Goal: Transaction & Acquisition: Book appointment/travel/reservation

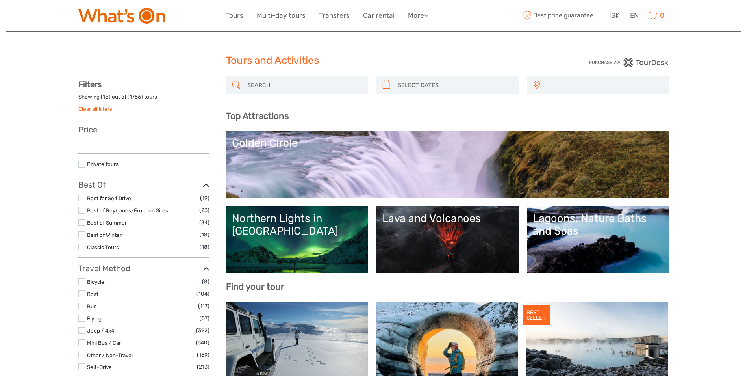
click at [279, 143] on div "Golden Circle" at bounding box center [447, 143] width 431 height 13
select select
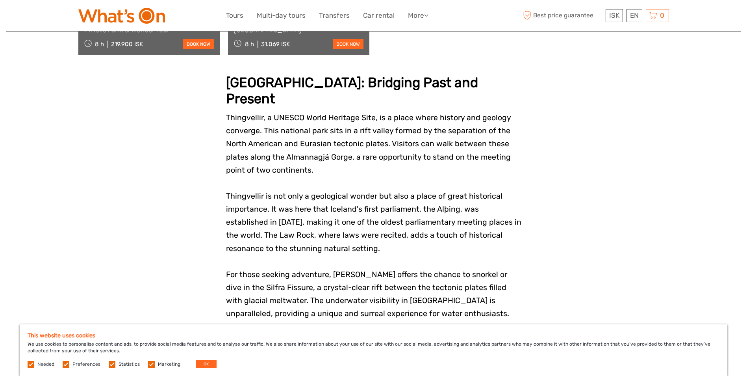
scroll to position [941, 0]
click at [552, 14] on span "Best price guarantee" at bounding box center [562, 15] width 82 height 13
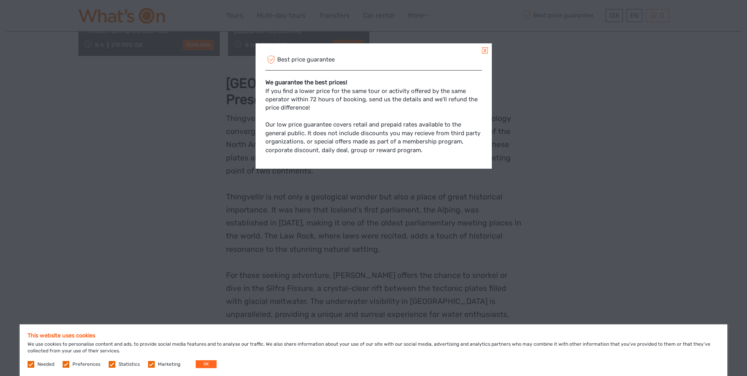
click at [487, 48] on link at bounding box center [485, 50] width 6 height 6
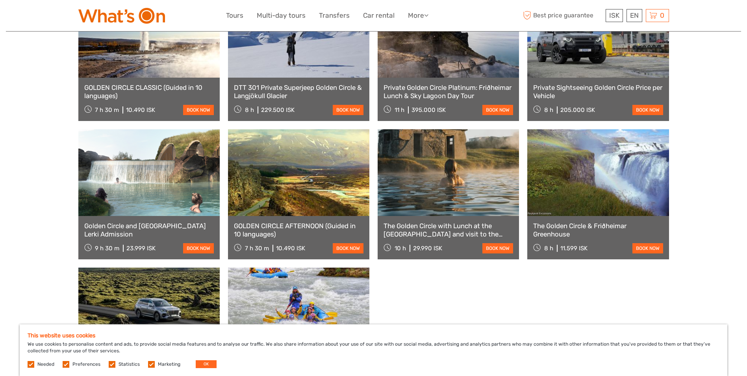
scroll to position [595, 0]
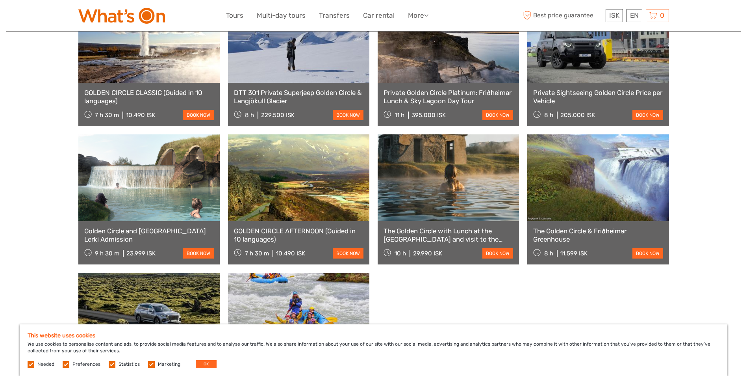
click at [133, 89] on link "GOLDEN CIRCLE CLASSIC (Guided in 10 languages)" at bounding box center [149, 97] width 130 height 16
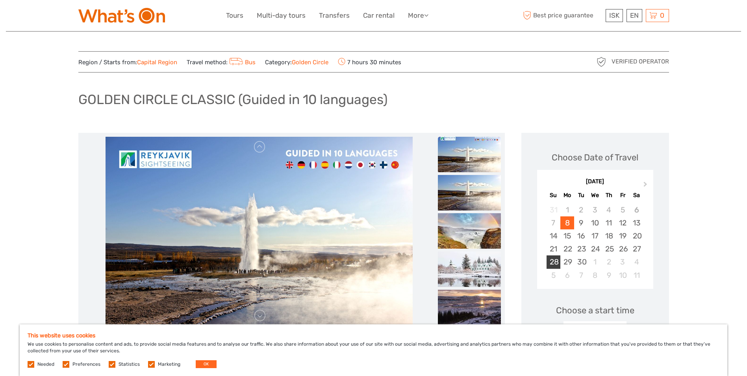
click at [553, 261] on div "28" at bounding box center [554, 261] width 14 height 13
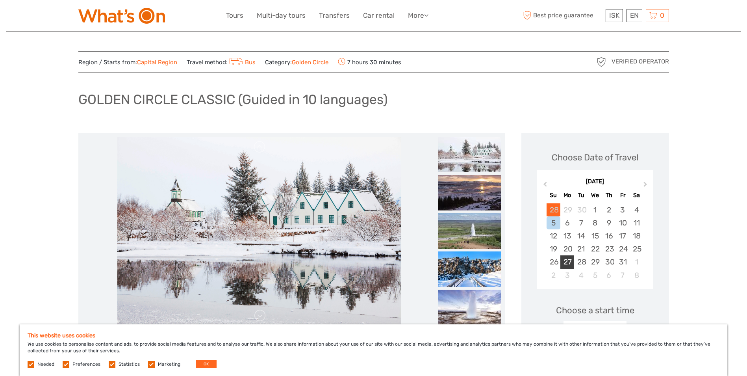
click at [569, 259] on div "27" at bounding box center [567, 261] width 14 height 13
click at [159, 61] on link "Capital Region" at bounding box center [157, 62] width 40 height 7
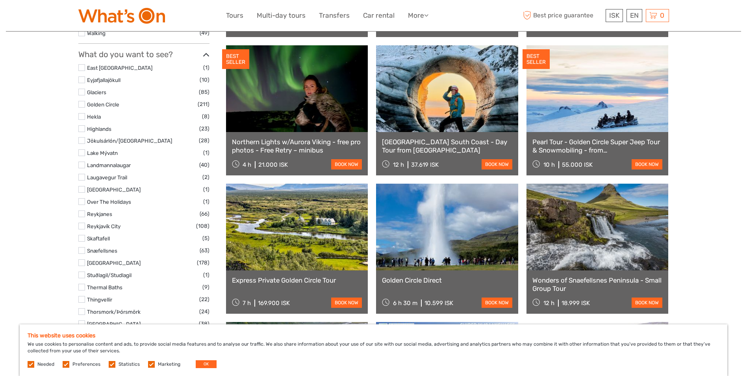
scroll to position [362, 0]
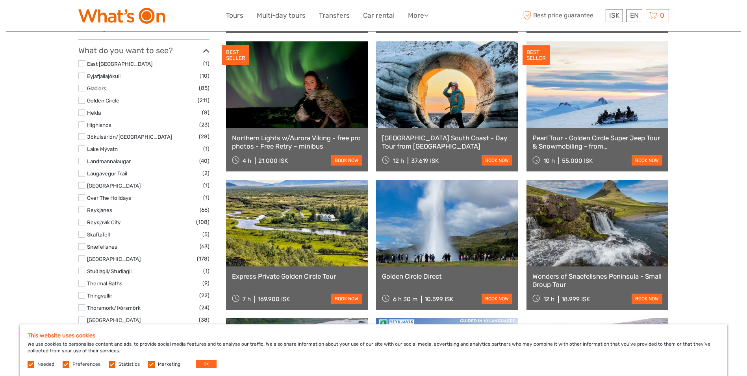
click at [83, 223] on label at bounding box center [81, 222] width 7 height 7
click at [0, 0] on input "checkbox" at bounding box center [0, 0] width 0 height 0
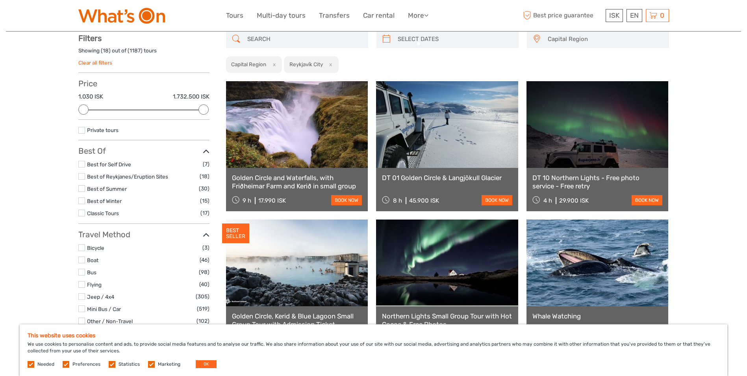
scroll to position [45, 0]
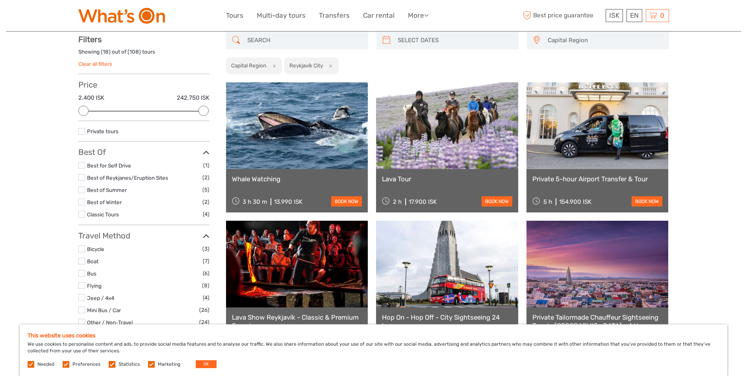
click at [461, 280] on link at bounding box center [447, 264] width 142 height 87
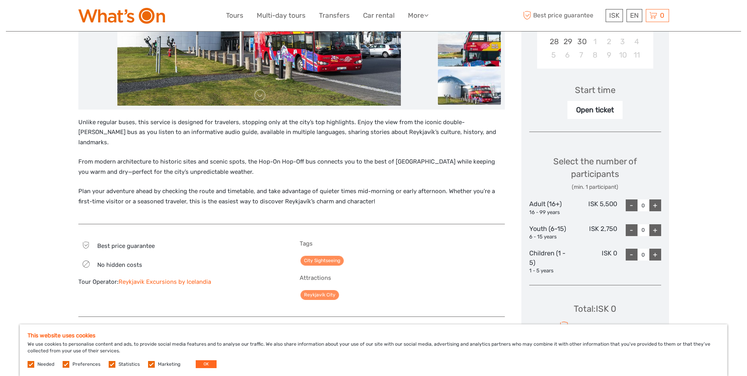
scroll to position [221, 0]
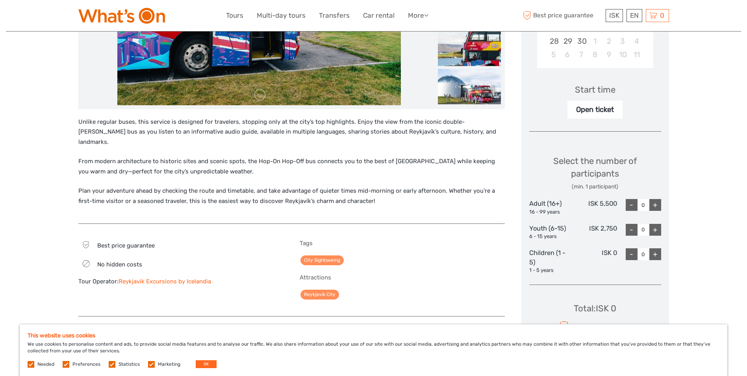
click at [313, 255] on link "City Sightseeing" at bounding box center [321, 260] width 43 height 10
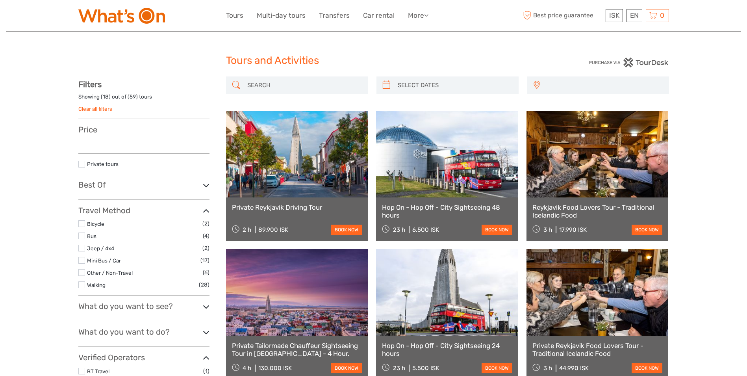
select select
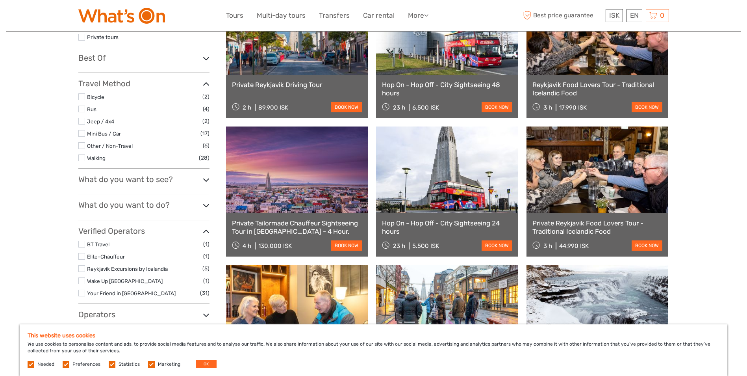
scroll to position [221, 0]
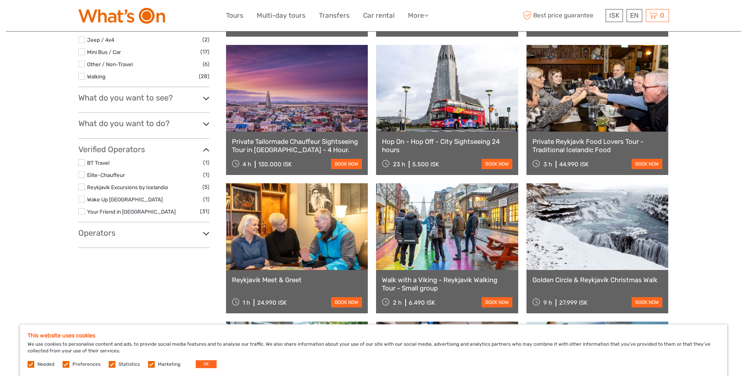
click at [206, 98] on icon at bounding box center [206, 98] width 7 height 11
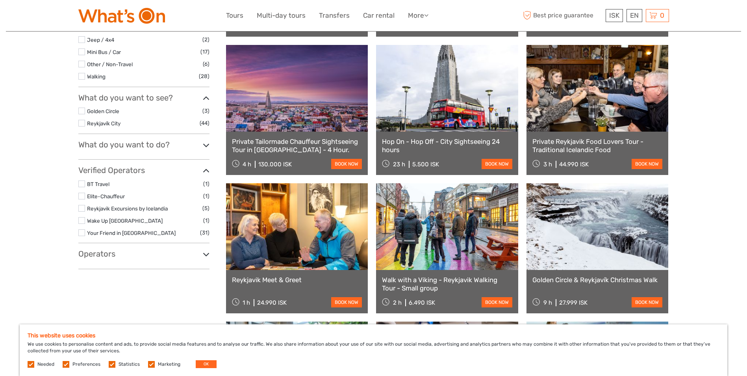
click at [206, 148] on icon at bounding box center [206, 145] width 7 height 11
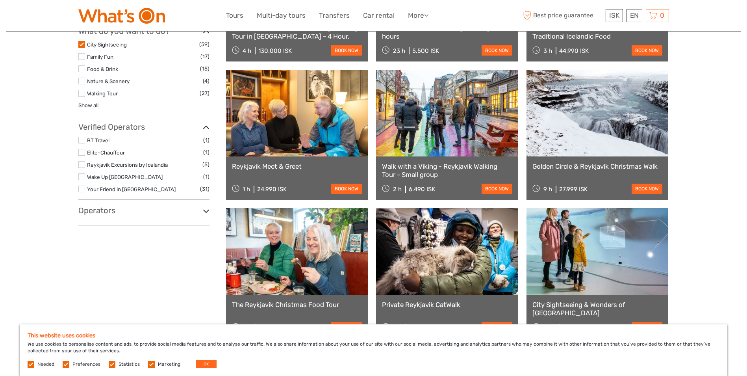
scroll to position [347, 0]
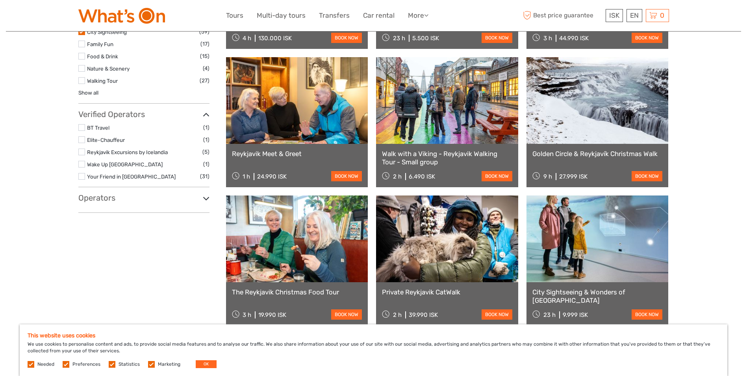
click at [206, 198] on icon at bounding box center [206, 198] width 7 height 11
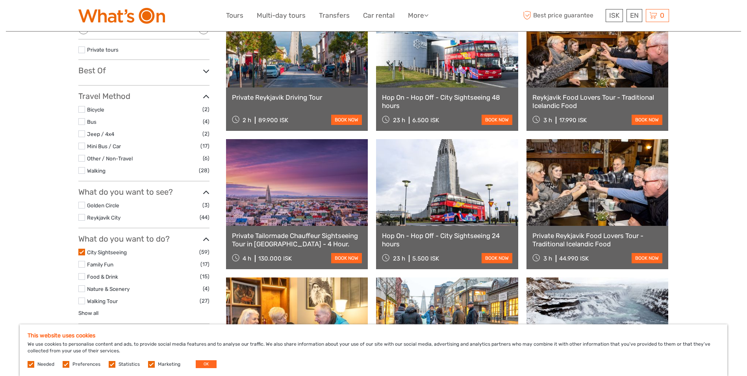
scroll to position [95, 0]
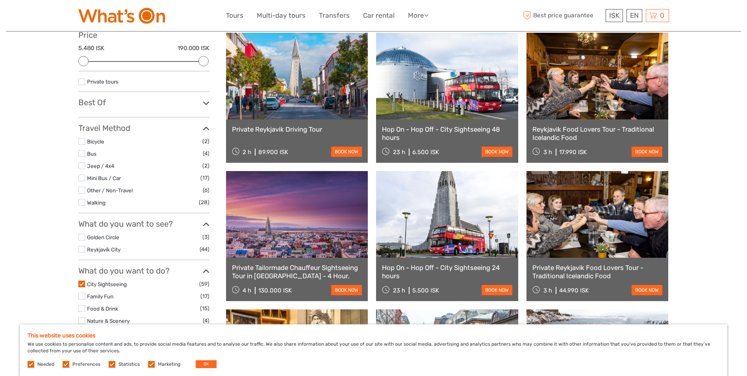
click at [456, 248] on link at bounding box center [447, 214] width 142 height 87
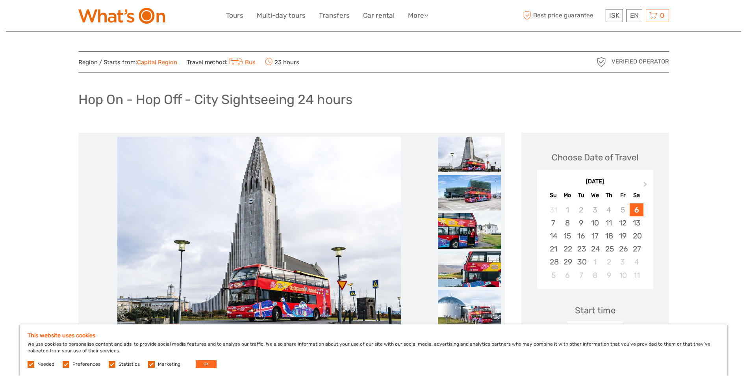
click at [462, 152] on img at bounding box center [469, 154] width 63 height 35
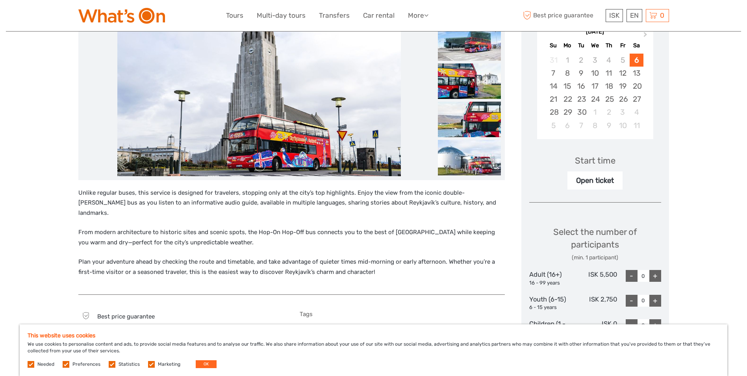
scroll to position [158, 0]
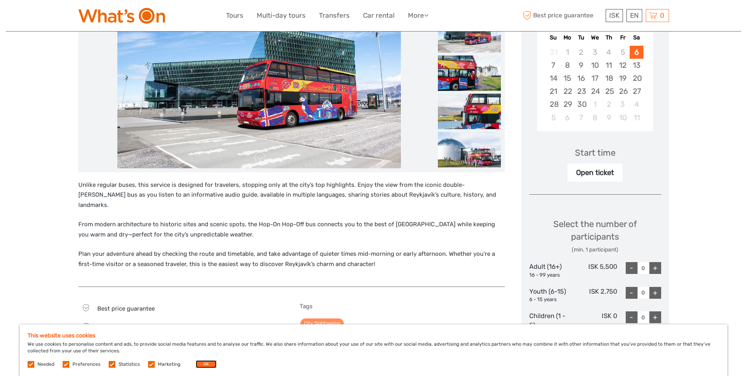
click at [198, 365] on button "OK" at bounding box center [206, 364] width 21 height 8
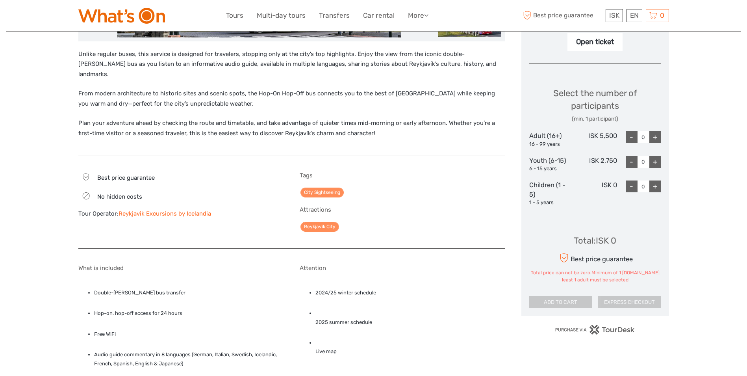
scroll to position [328, 0]
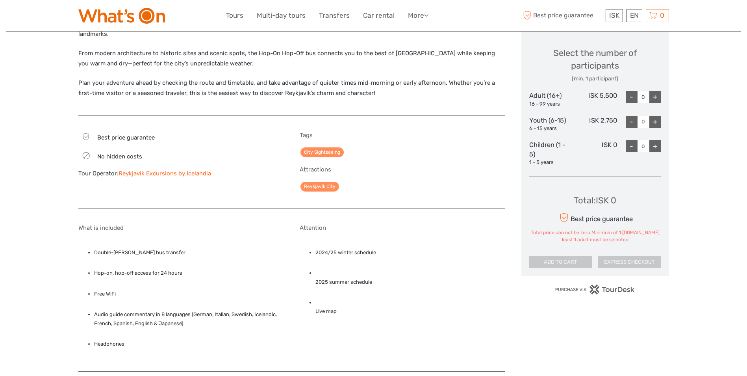
click at [326, 147] on link "City Sightseeing" at bounding box center [321, 152] width 43 height 10
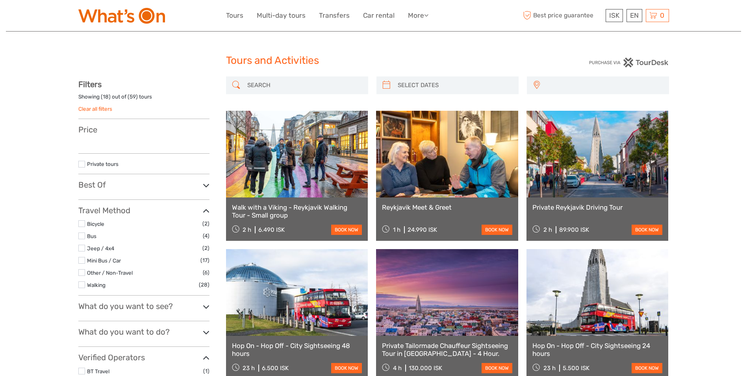
select select
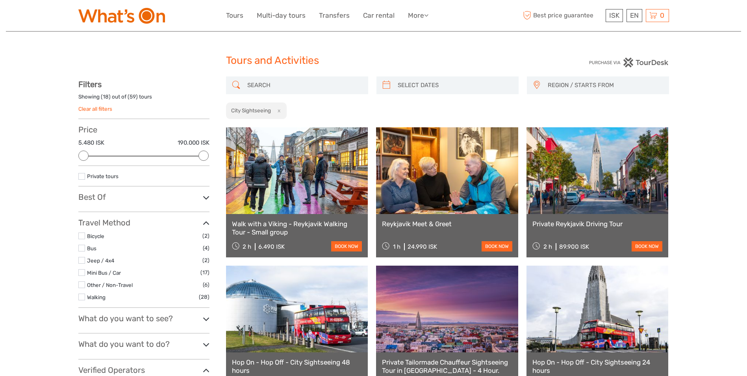
click at [433, 334] on link at bounding box center [447, 308] width 142 height 87
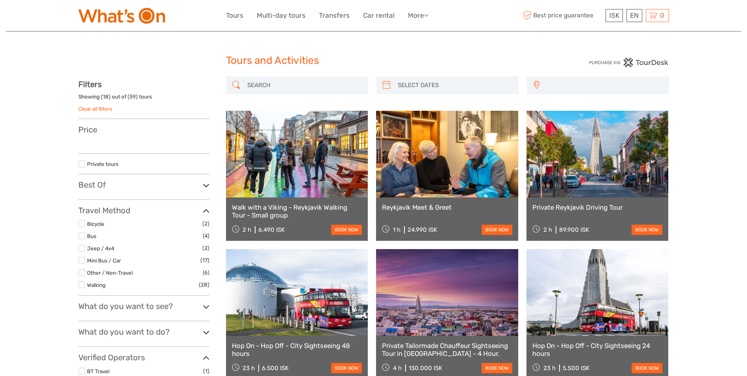
select select
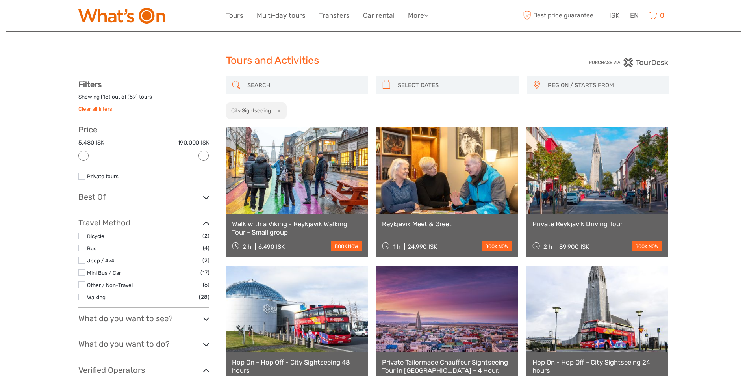
click at [308, 193] on link at bounding box center [297, 170] width 142 height 87
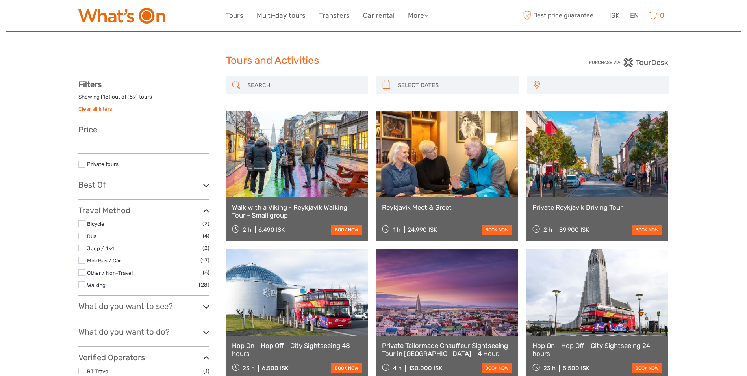
select select
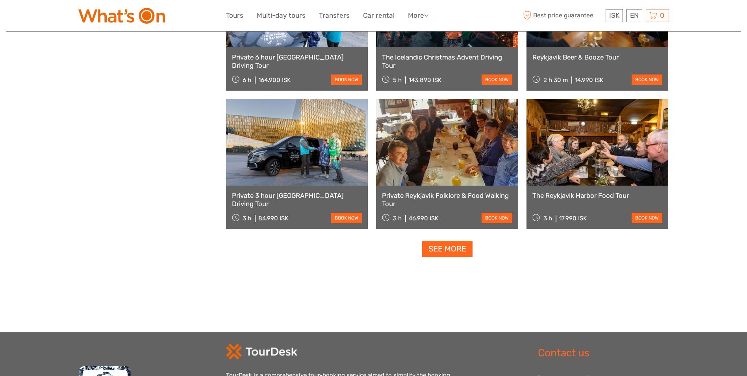
scroll to position [725, 0]
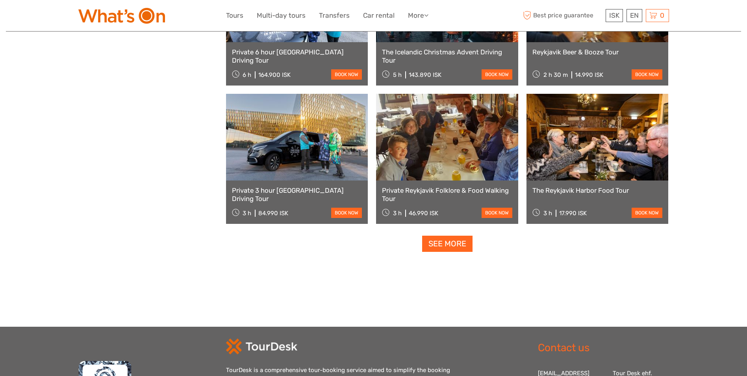
click at [452, 246] on link "See more" at bounding box center [447, 243] width 50 height 16
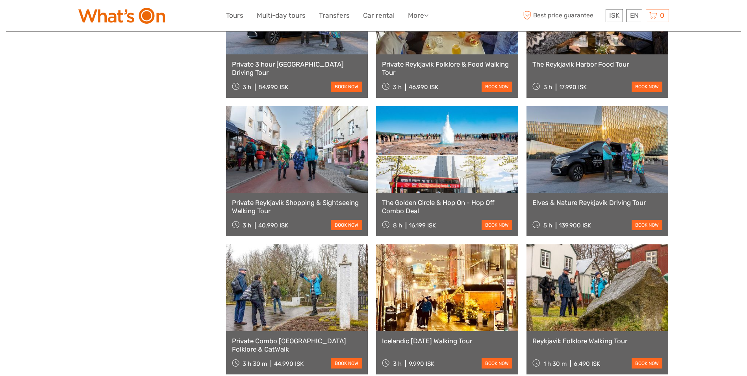
scroll to position [866, 0]
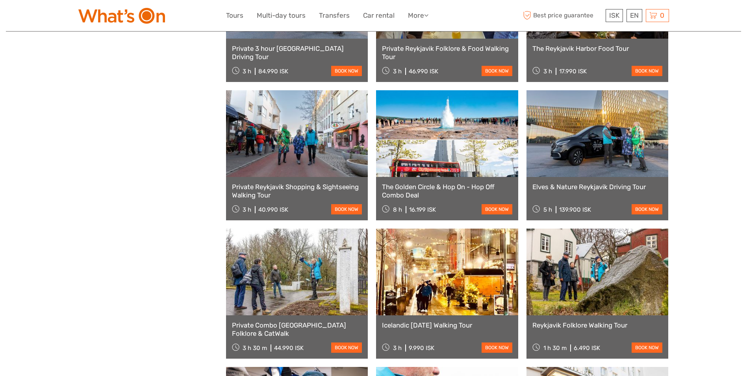
click at [445, 173] on link at bounding box center [447, 133] width 142 height 87
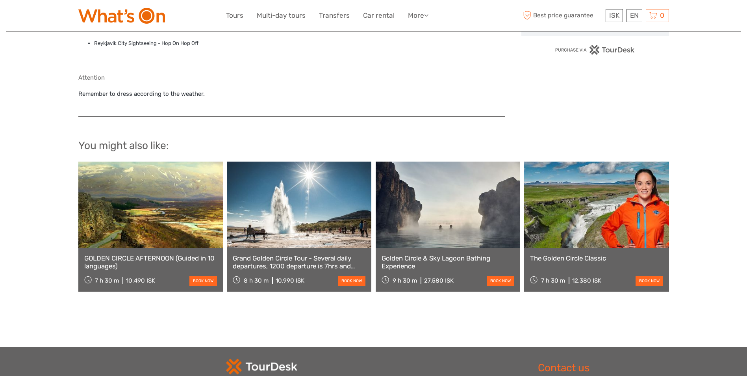
scroll to position [646, 0]
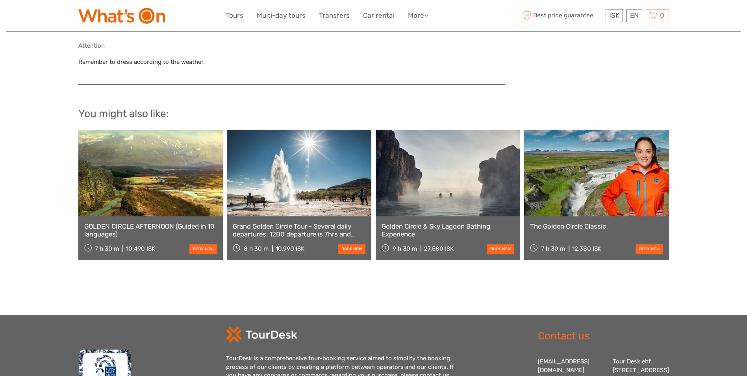
click at [138, 198] on link at bounding box center [150, 173] width 145 height 87
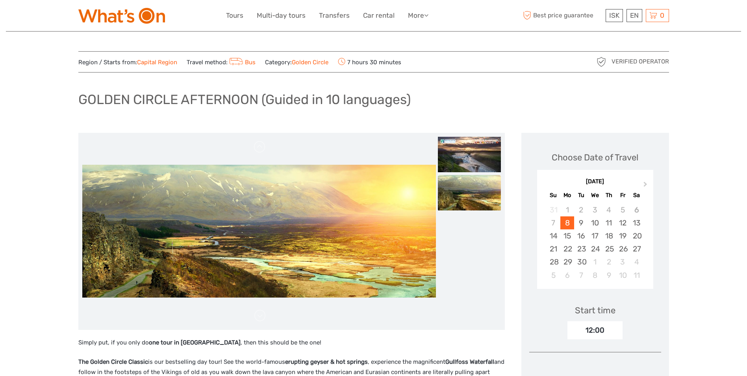
click at [243, 63] on link "Bus" at bounding box center [242, 62] width 28 height 7
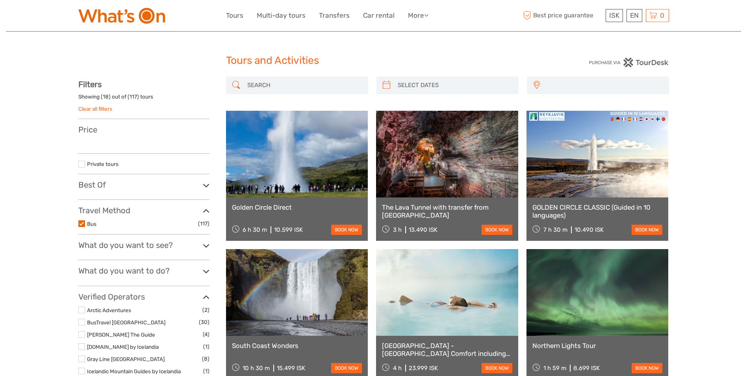
select select
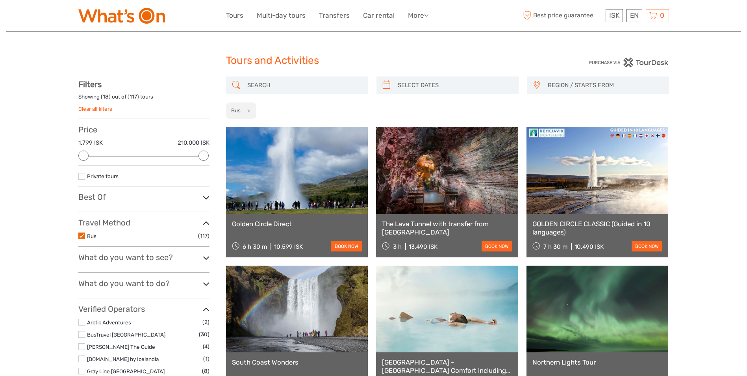
click at [300, 213] on div "Golden Circle Direct 6 h 30 m 10.599 ISK book now" at bounding box center [297, 192] width 142 height 130
drag, startPoint x: 300, startPoint y: 213, endPoint x: 285, endPoint y: 210, distance: 16.1
click at [285, 210] on link at bounding box center [297, 170] width 142 height 87
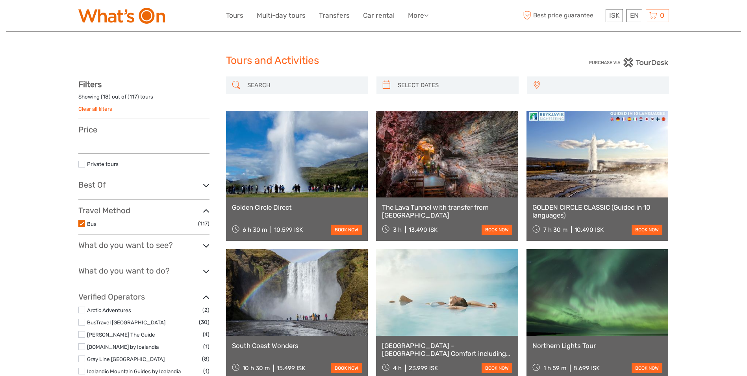
select select
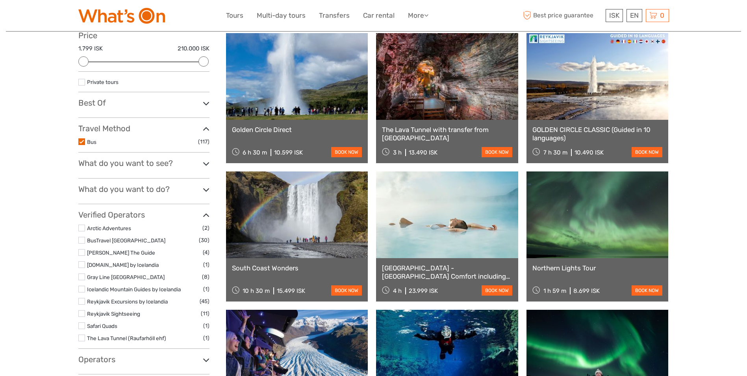
scroll to position [95, 0]
click at [597, 236] on link at bounding box center [597, 214] width 142 height 87
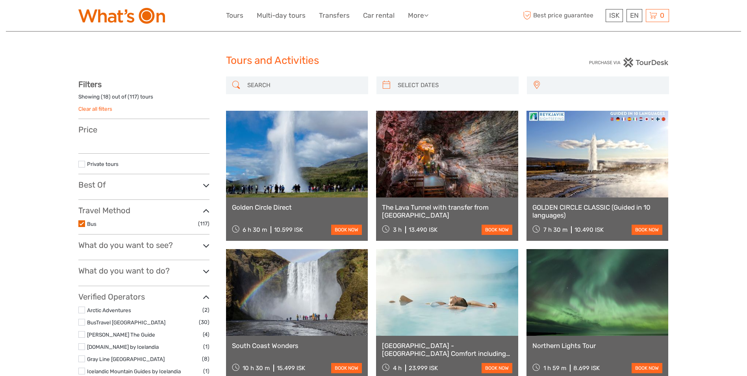
select select
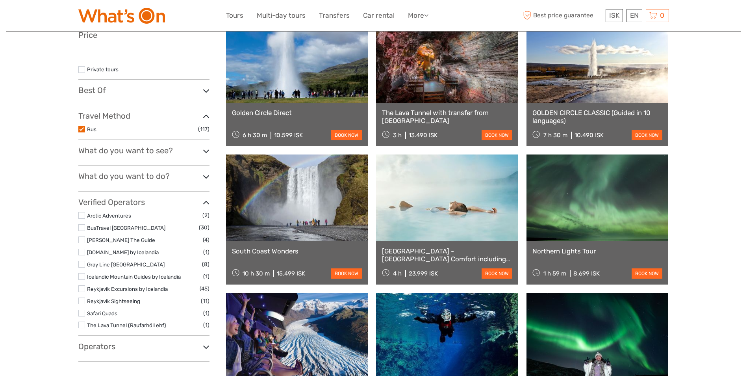
select select
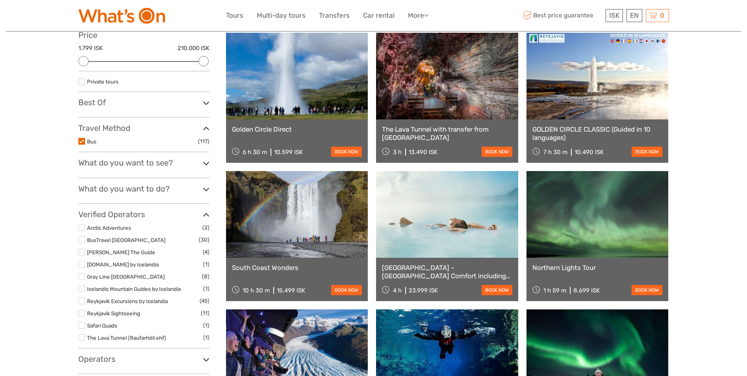
scroll to position [0, 0]
click at [303, 234] on link at bounding box center [297, 214] width 142 height 87
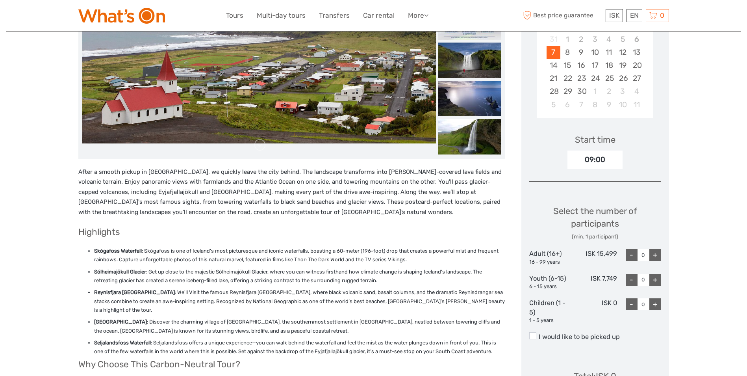
scroll to position [236, 0]
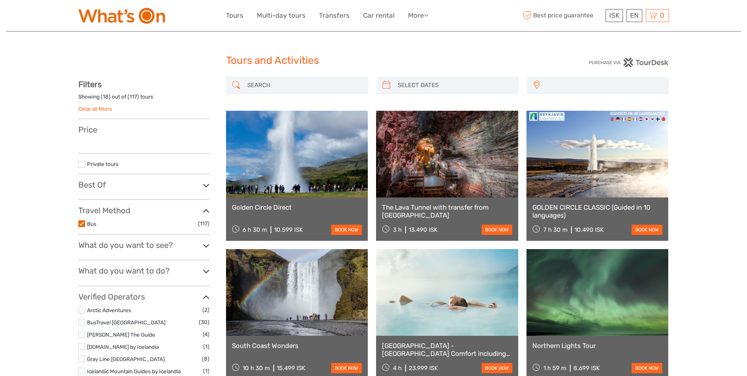
select select
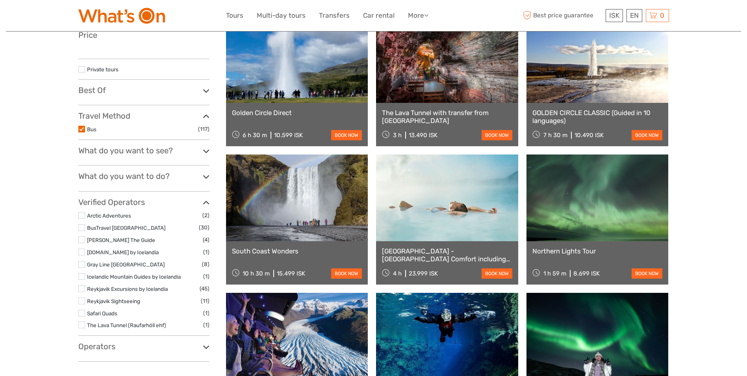
select select
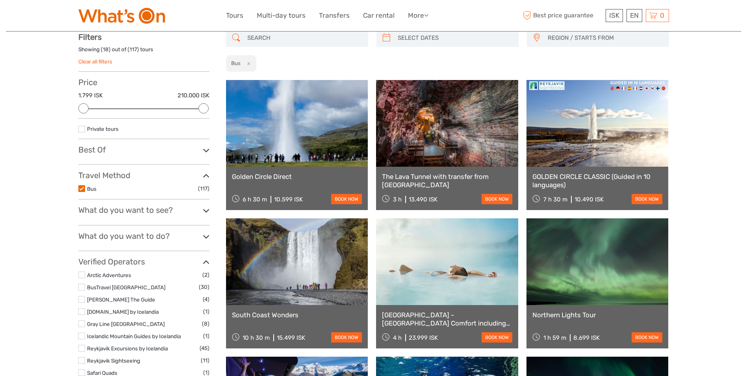
scroll to position [0, 0]
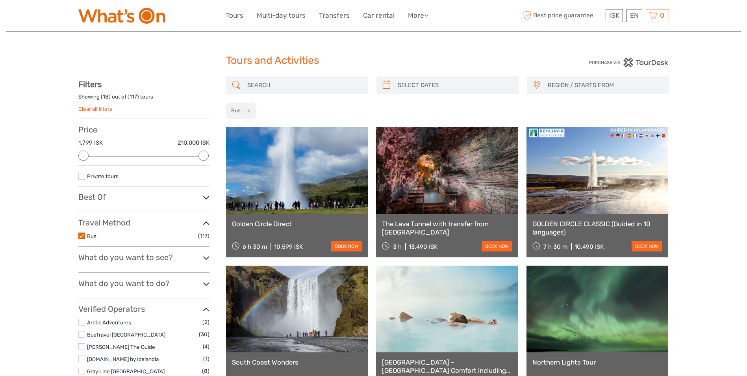
click at [582, 200] on link at bounding box center [597, 170] width 142 height 87
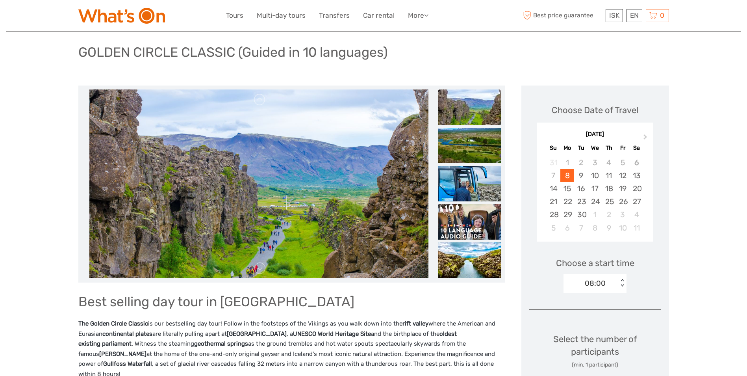
scroll to position [63, 0]
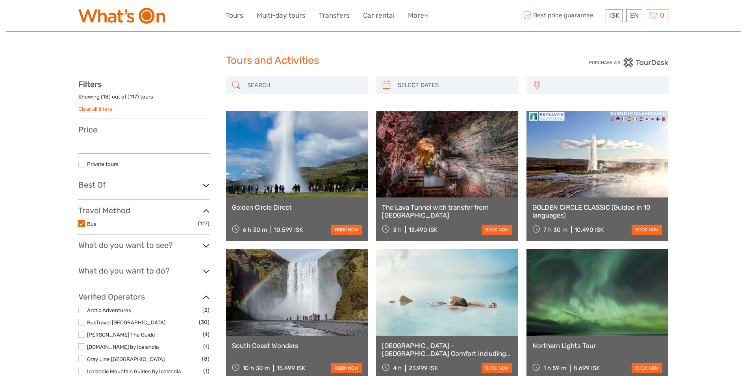
select select
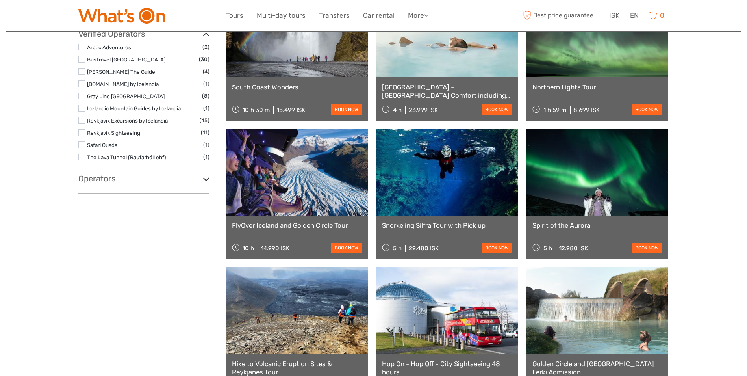
scroll to position [362, 0]
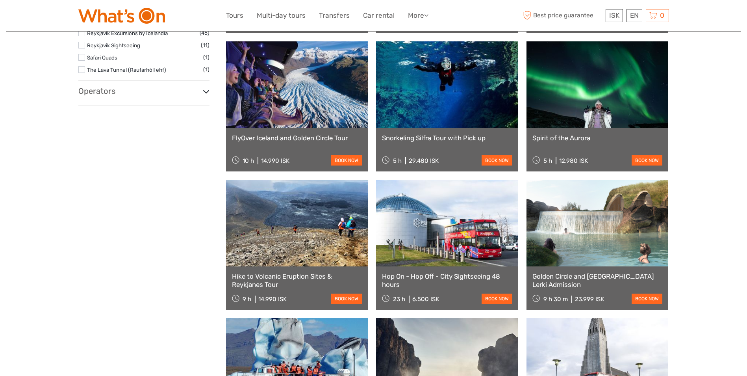
click at [448, 233] on link at bounding box center [447, 223] width 142 height 87
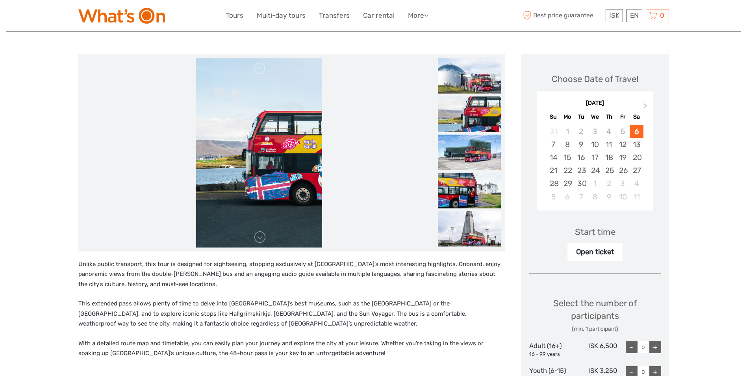
scroll to position [95, 0]
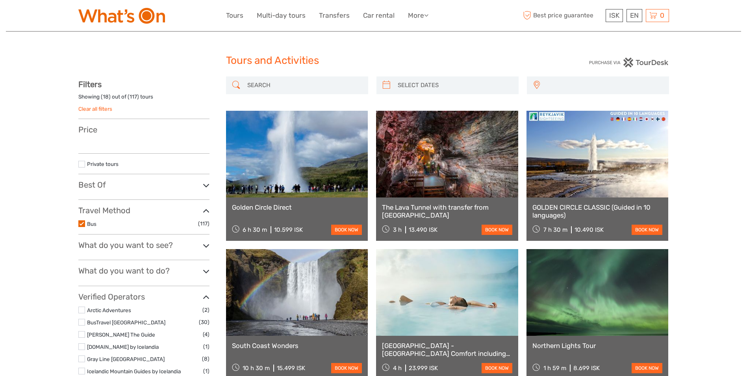
select select
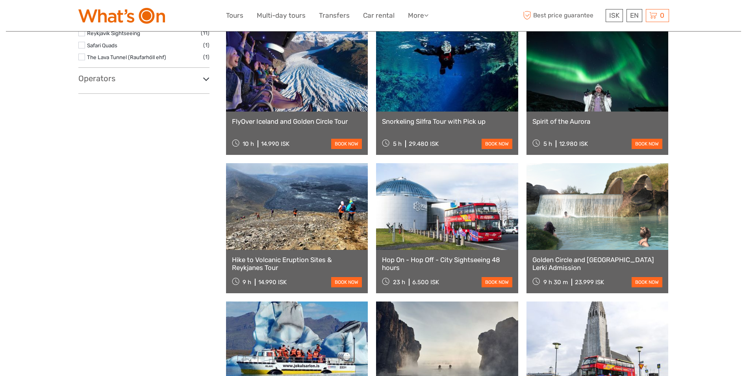
select select
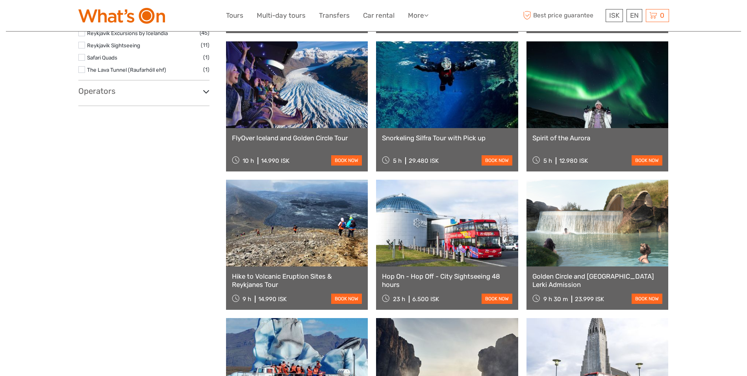
scroll to position [0, 0]
click at [580, 345] on link at bounding box center [597, 361] width 142 height 87
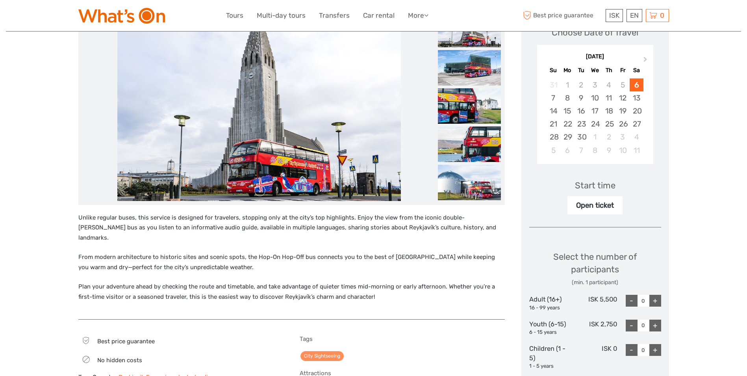
scroll to position [126, 0]
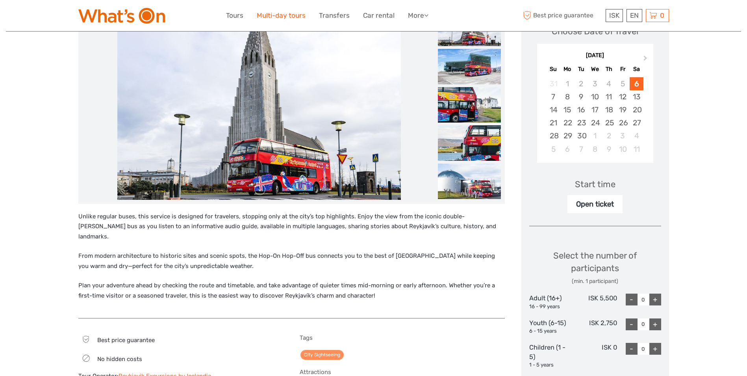
click at [283, 14] on link "Multi-day tours" at bounding box center [281, 15] width 49 height 11
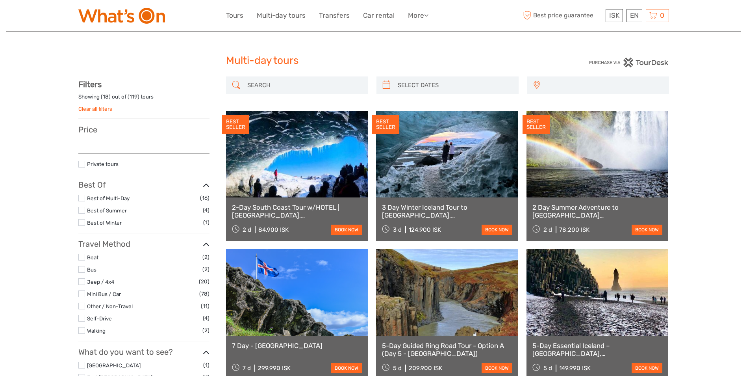
select select
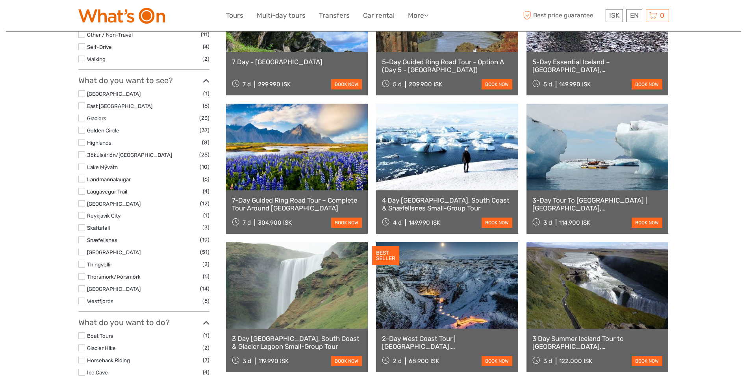
scroll to position [299, 0]
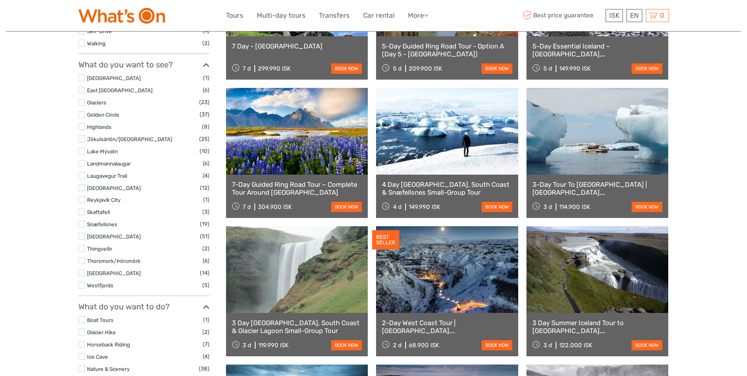
click at [472, 277] on link at bounding box center [447, 269] width 142 height 87
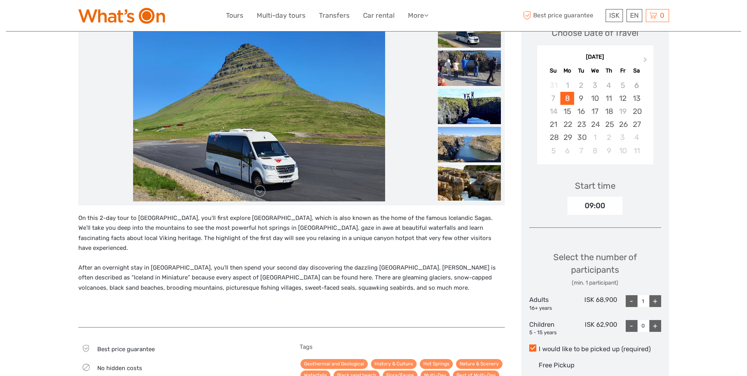
scroll to position [126, 0]
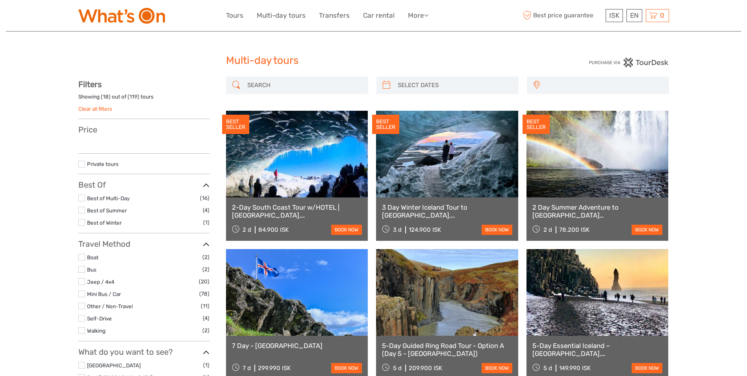
select select
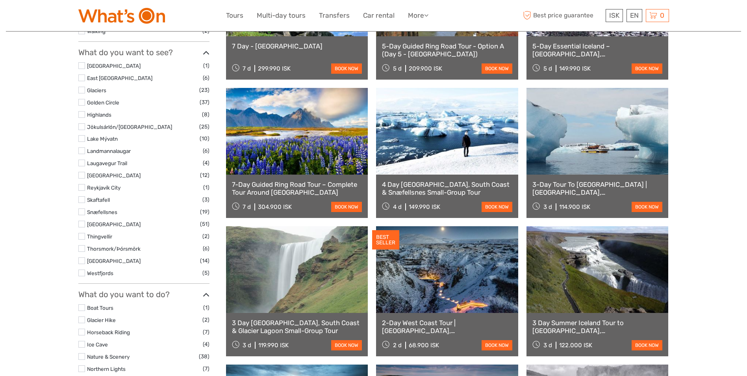
select select
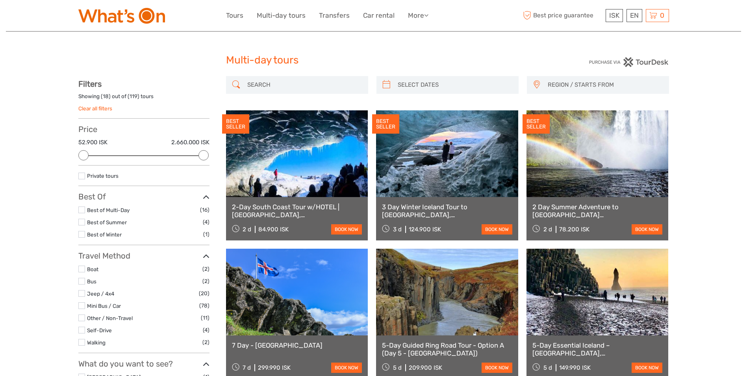
scroll to position [0, 0]
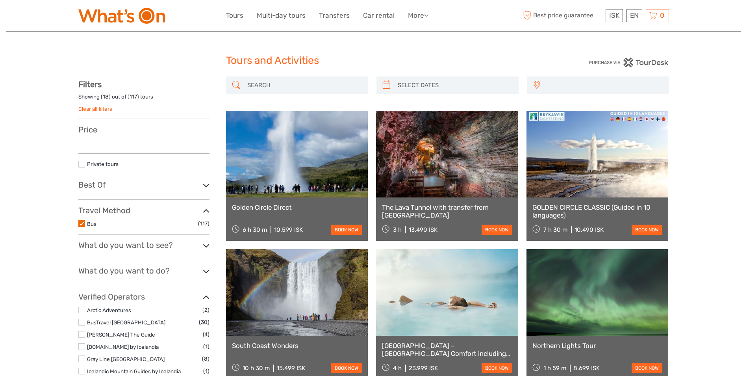
select select
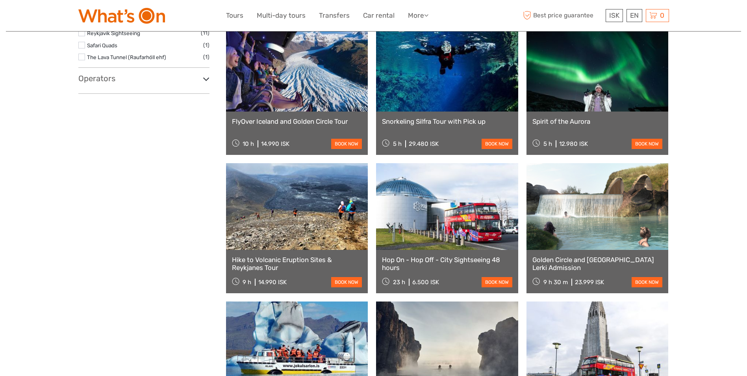
select select
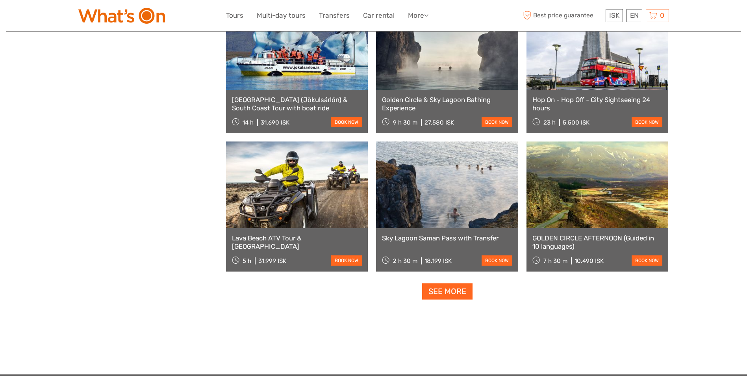
scroll to position [725, 0]
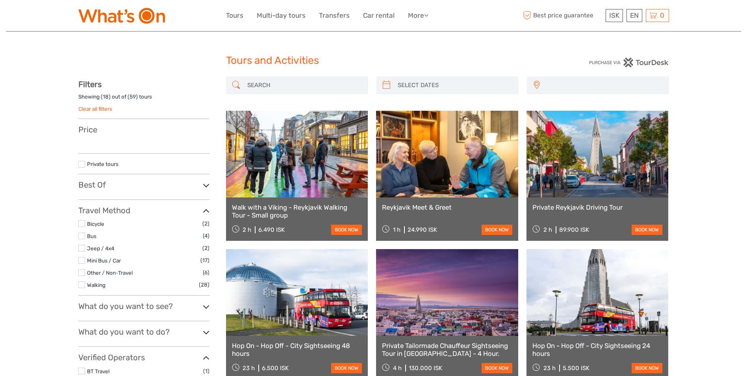
select select
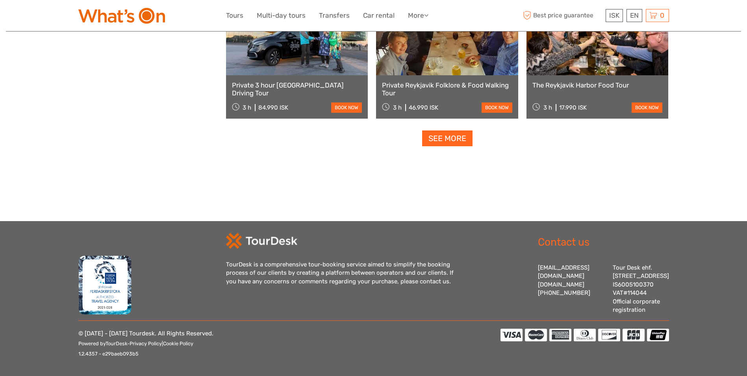
select select
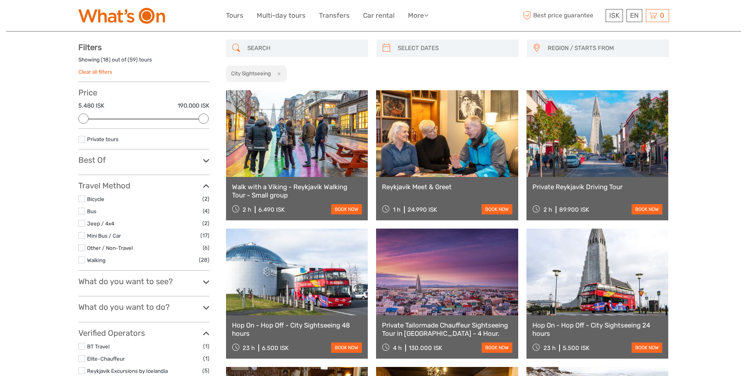
scroll to position [35, 0]
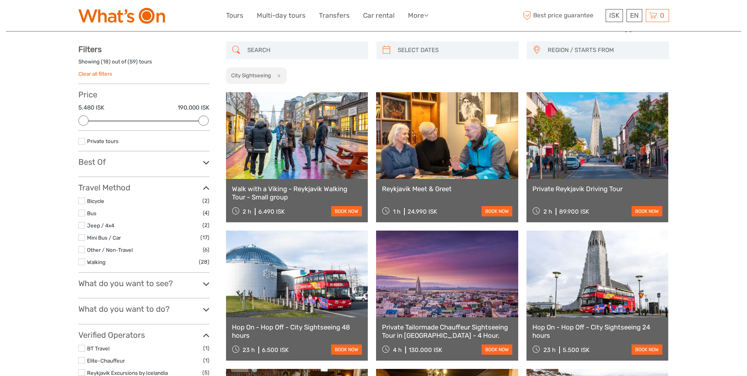
click at [598, 274] on link at bounding box center [597, 273] width 142 height 87
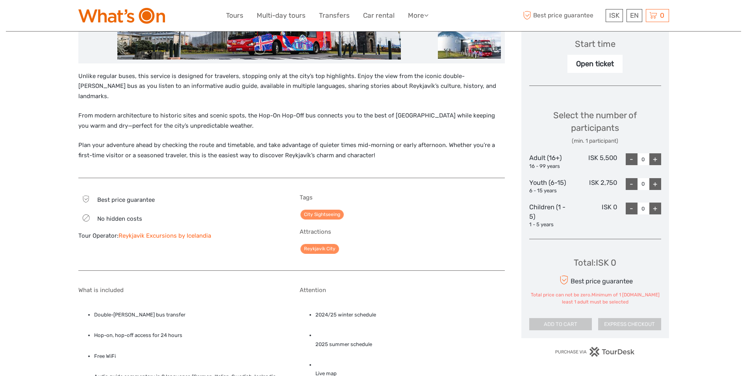
scroll to position [299, 0]
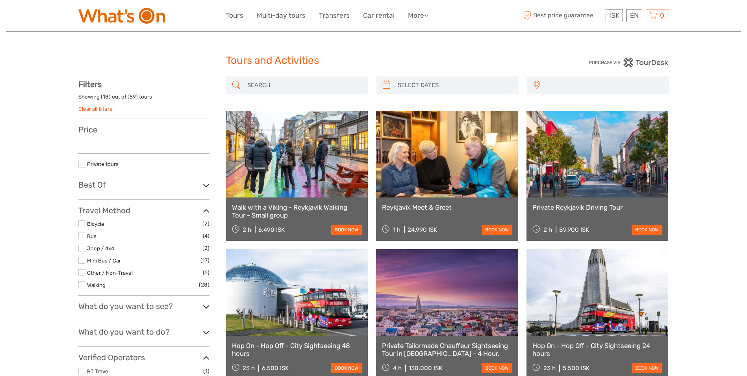
select select
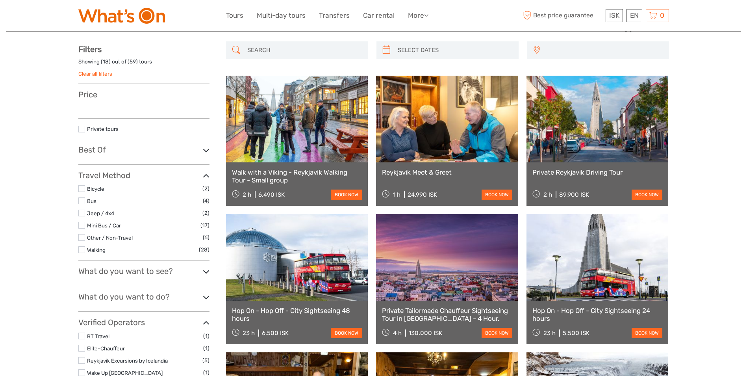
select select
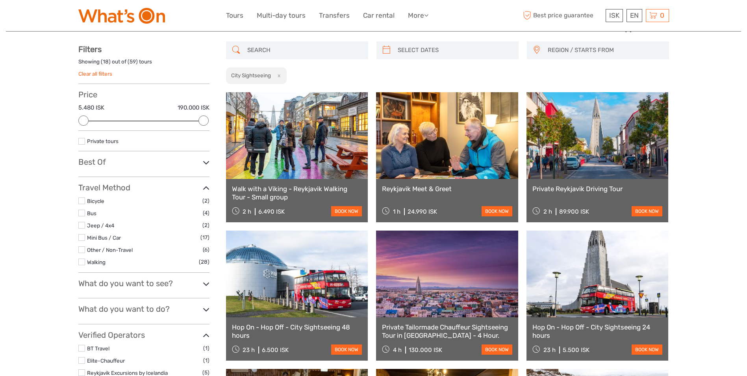
scroll to position [0, 0]
click at [285, 288] on link at bounding box center [297, 273] width 142 height 87
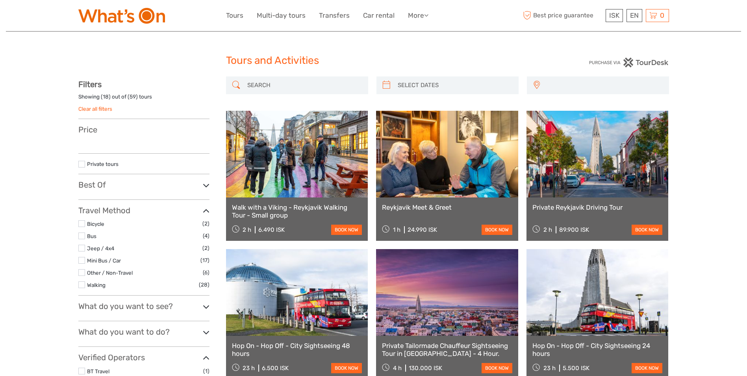
select select
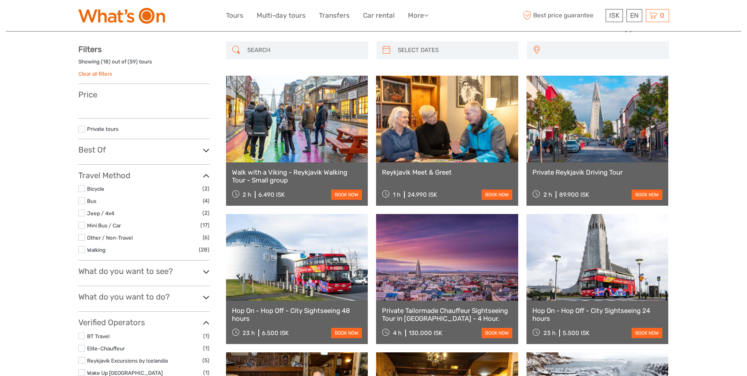
select select
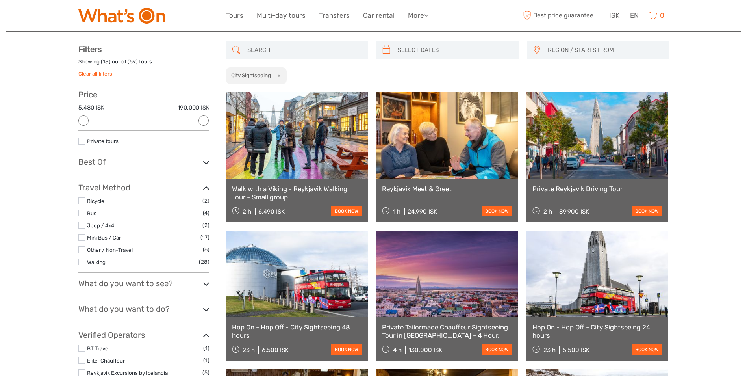
scroll to position [725, 0]
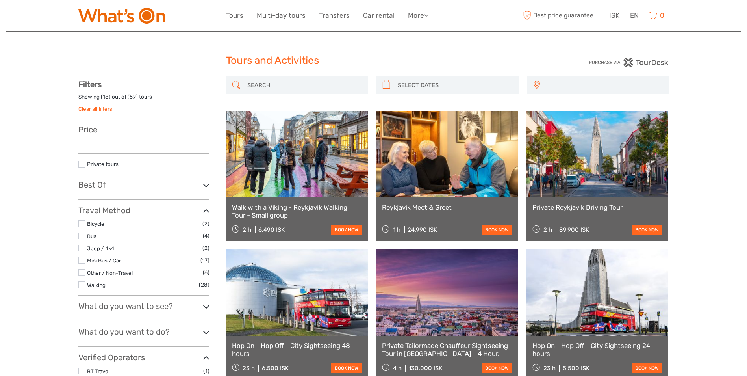
select select
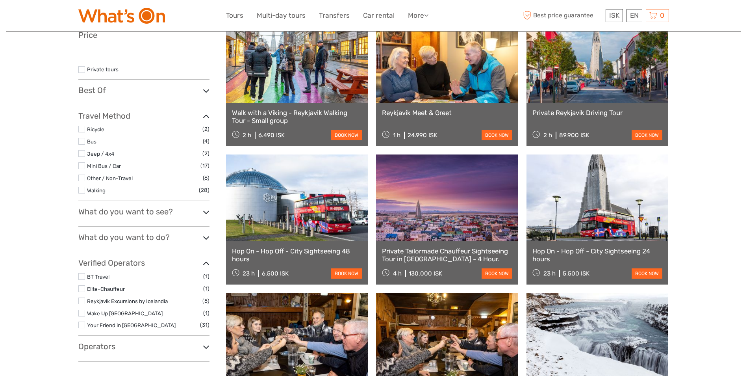
select select
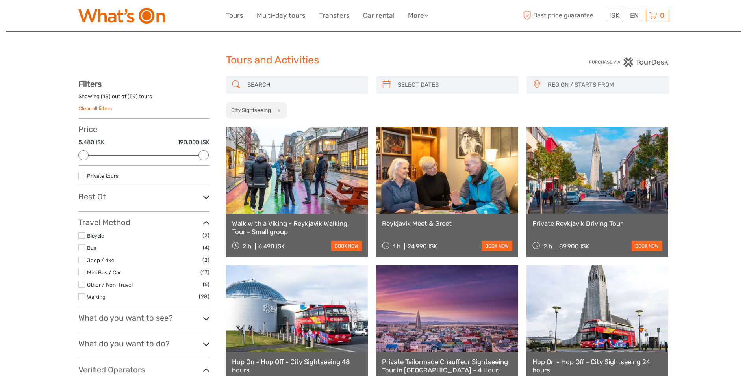
scroll to position [0, 0]
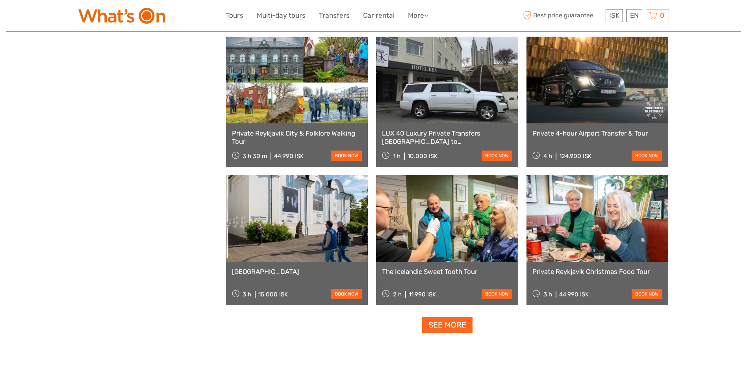
scroll to position [675, 0]
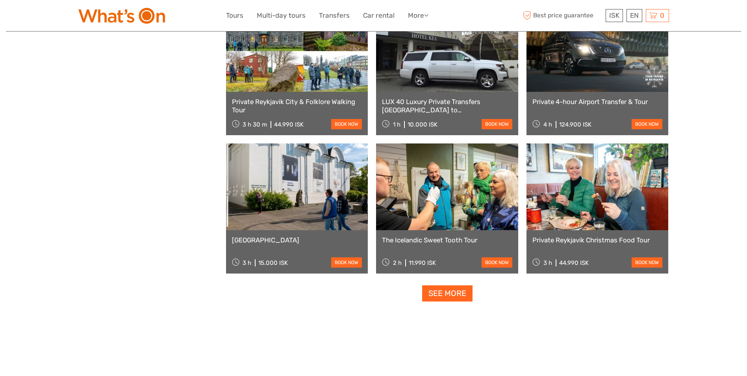
scroll to position [45, 0]
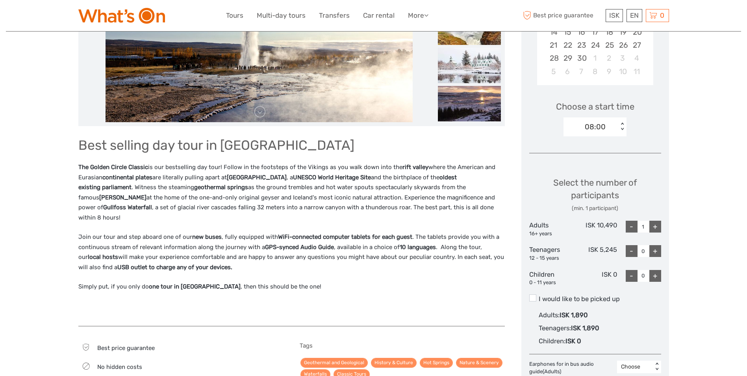
scroll to position [205, 0]
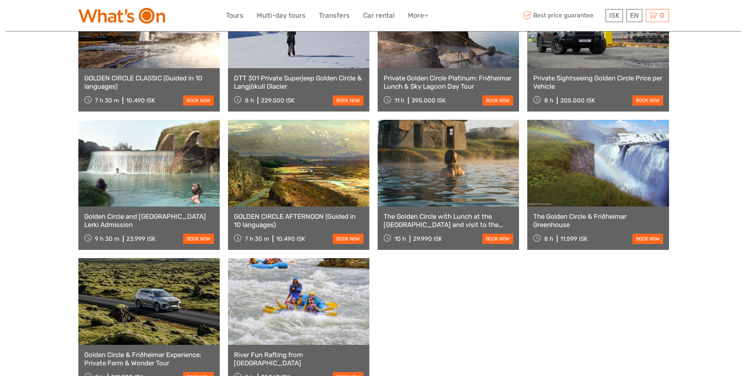
scroll to position [611, 0]
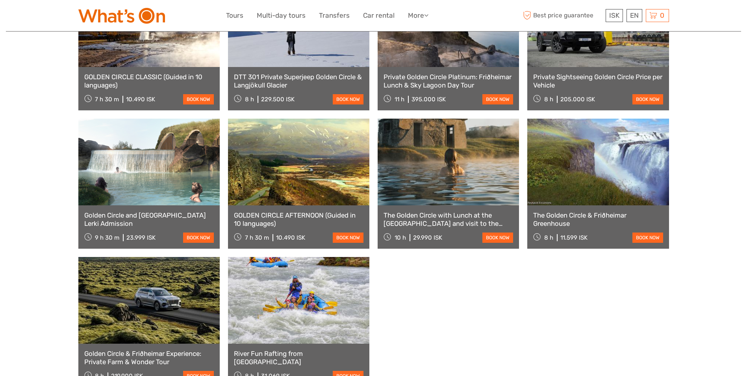
click at [581, 173] on link at bounding box center [597, 162] width 141 height 87
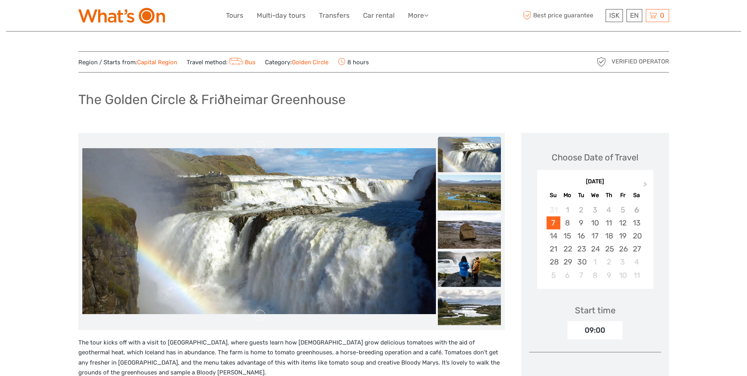
click at [237, 60] on icon at bounding box center [236, 61] width 14 height 11
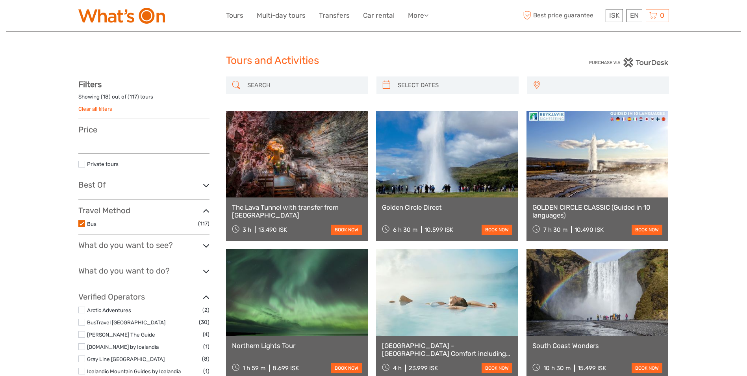
select select
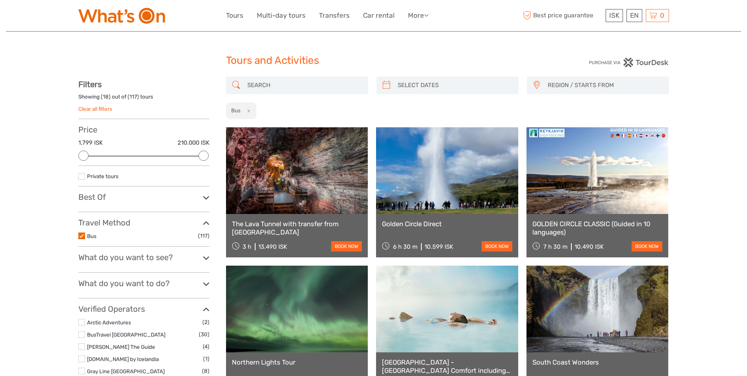
click at [406, 184] on link at bounding box center [447, 170] width 142 height 87
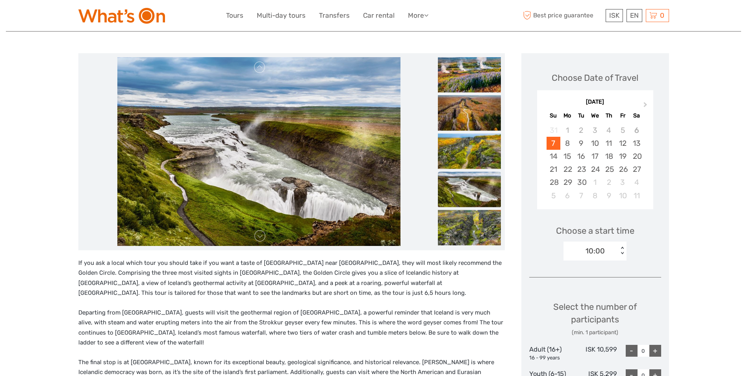
scroll to position [79, 0]
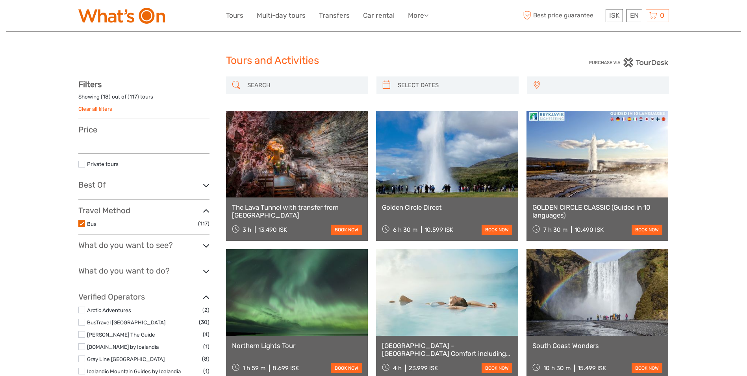
select select
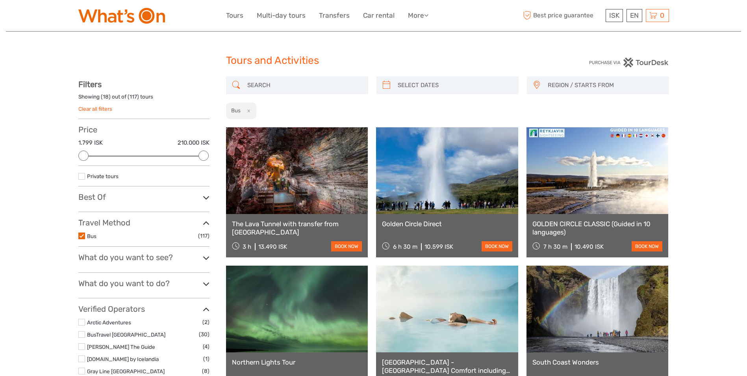
click at [583, 202] on link at bounding box center [597, 170] width 142 height 87
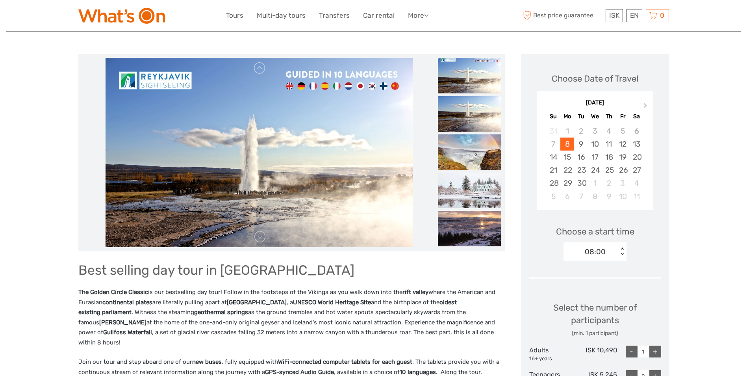
scroll to position [95, 0]
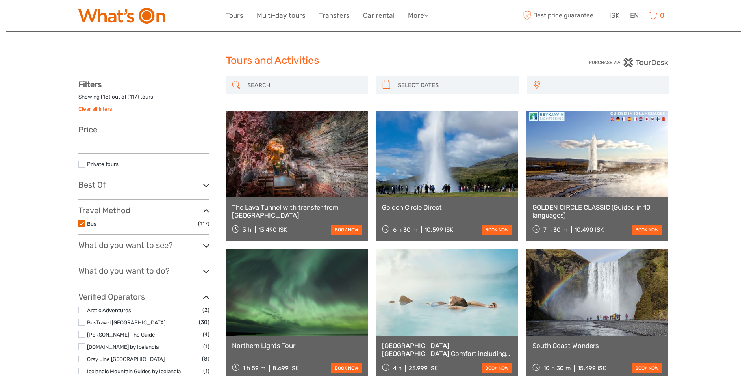
select select
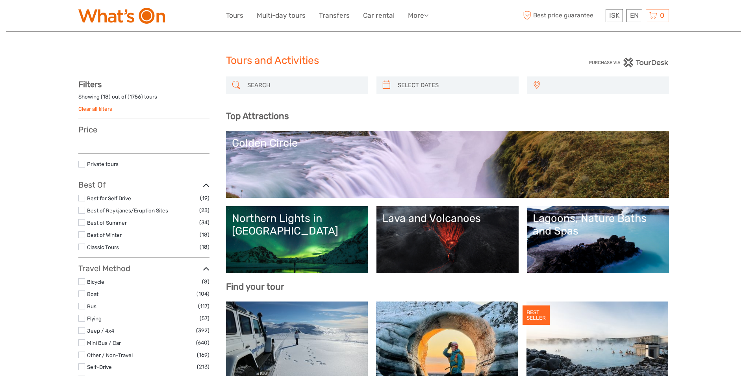
select select
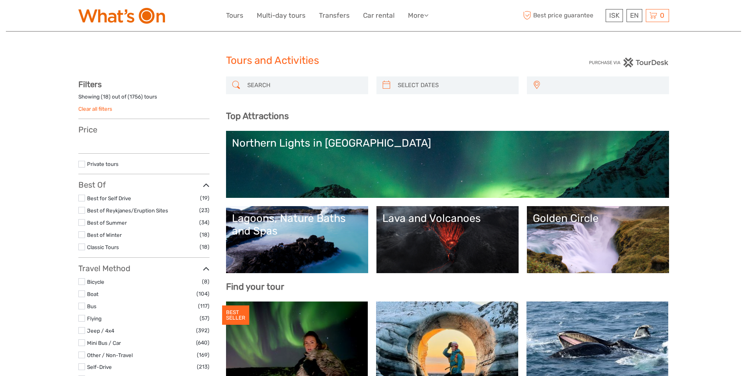
select select
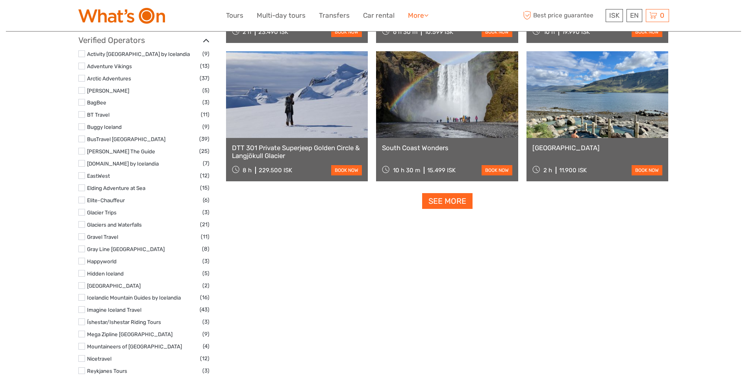
scroll to position [961, 0]
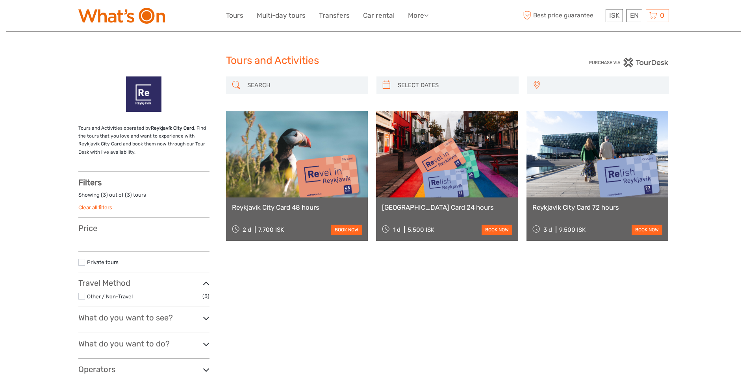
select select
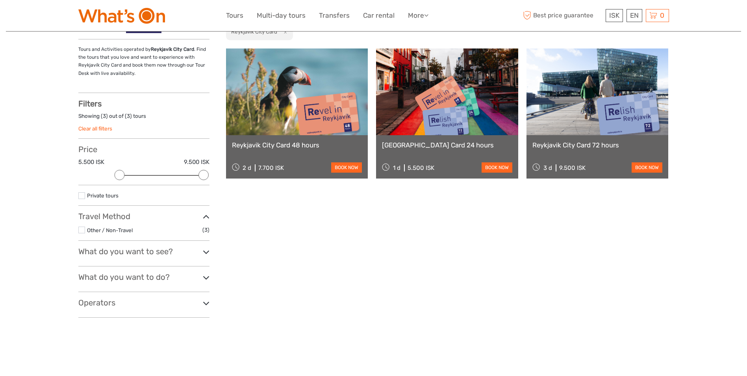
scroll to position [95, 0]
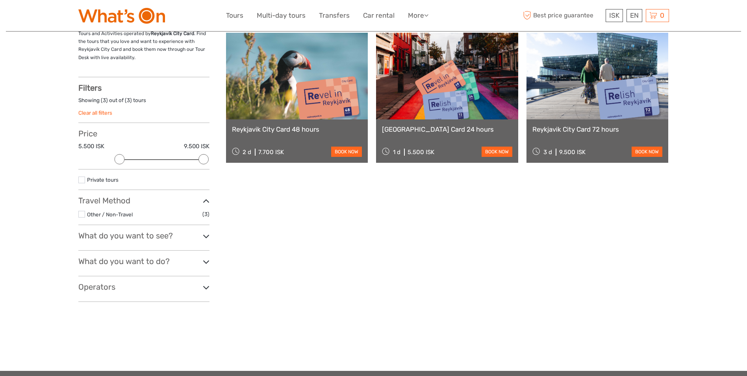
click at [205, 236] on icon at bounding box center [206, 236] width 7 height 11
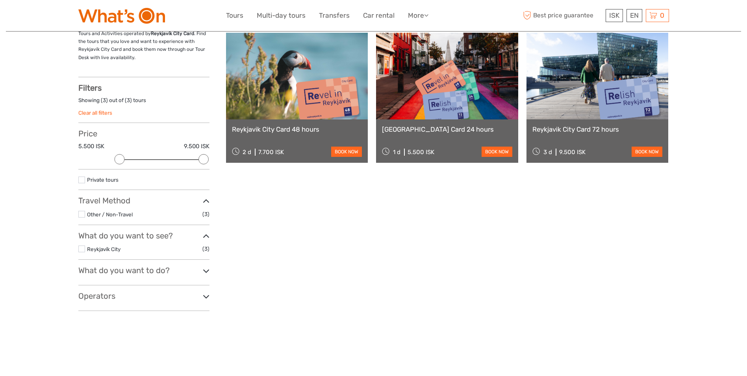
click at [205, 236] on icon at bounding box center [206, 236] width 7 height 11
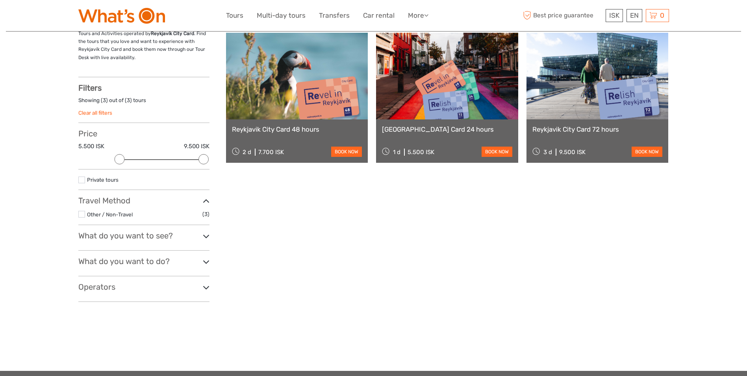
click at [207, 262] on icon at bounding box center [206, 261] width 7 height 11
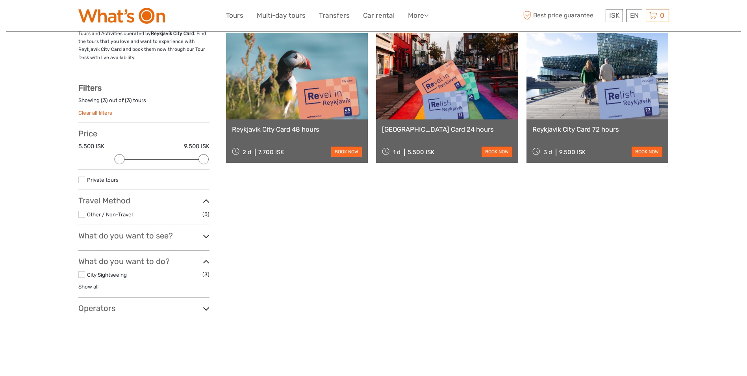
click at [207, 262] on icon at bounding box center [206, 261] width 7 height 11
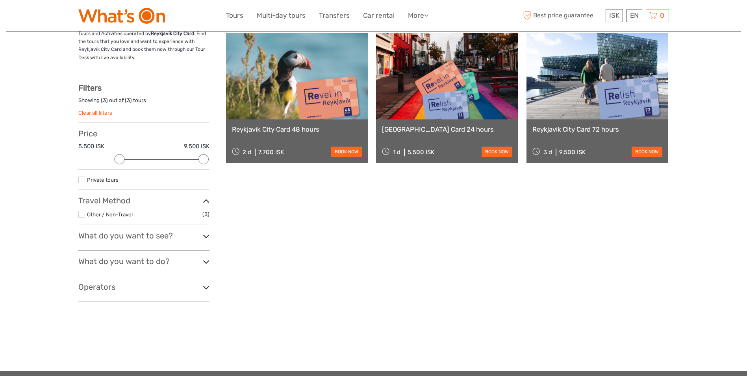
click icon
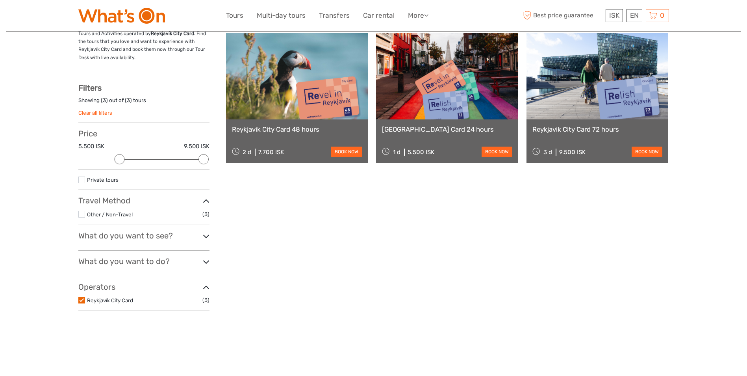
click icon
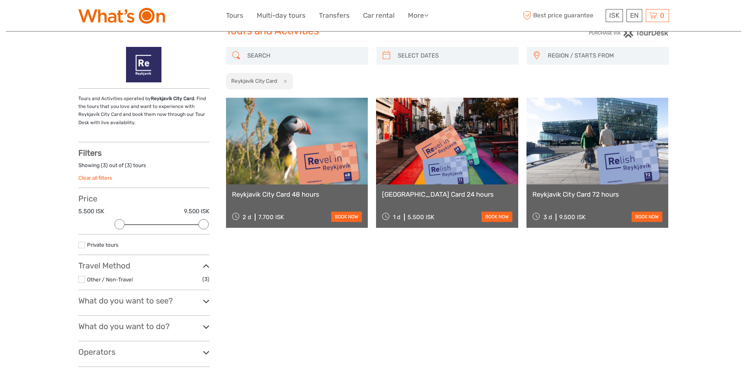
scroll to position [0, 0]
